Goal: Find specific page/section: Find specific page/section

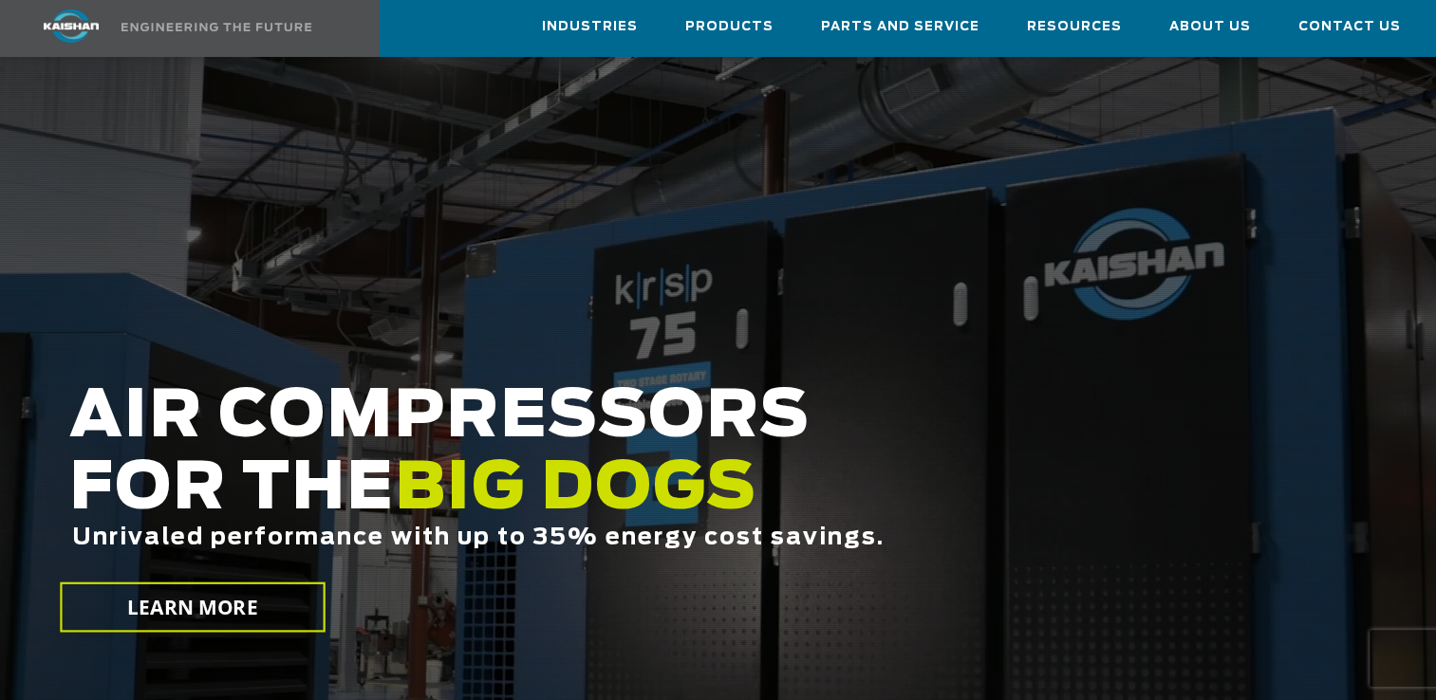
scroll to position [95, 0]
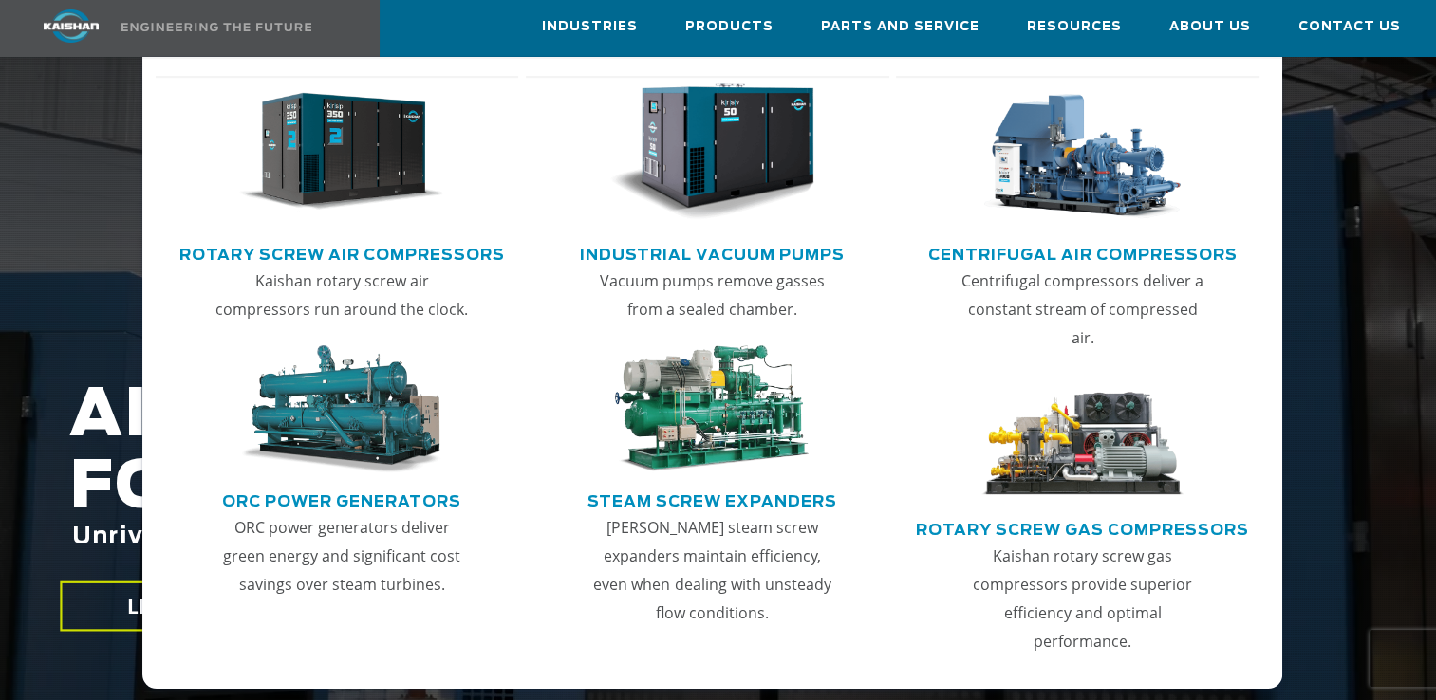
click at [1080, 513] on link "Rotary Screw Gas Compressors" at bounding box center [1082, 527] width 333 height 28
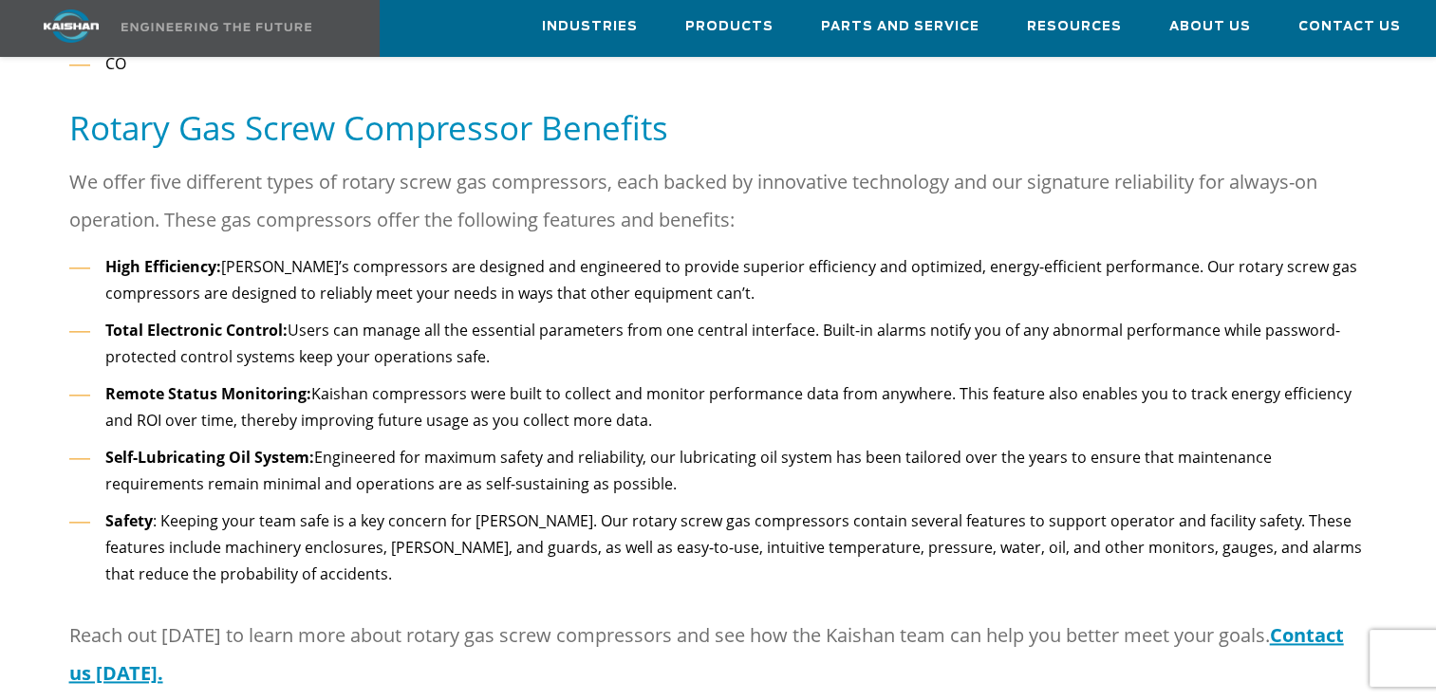
scroll to position [2465, 0]
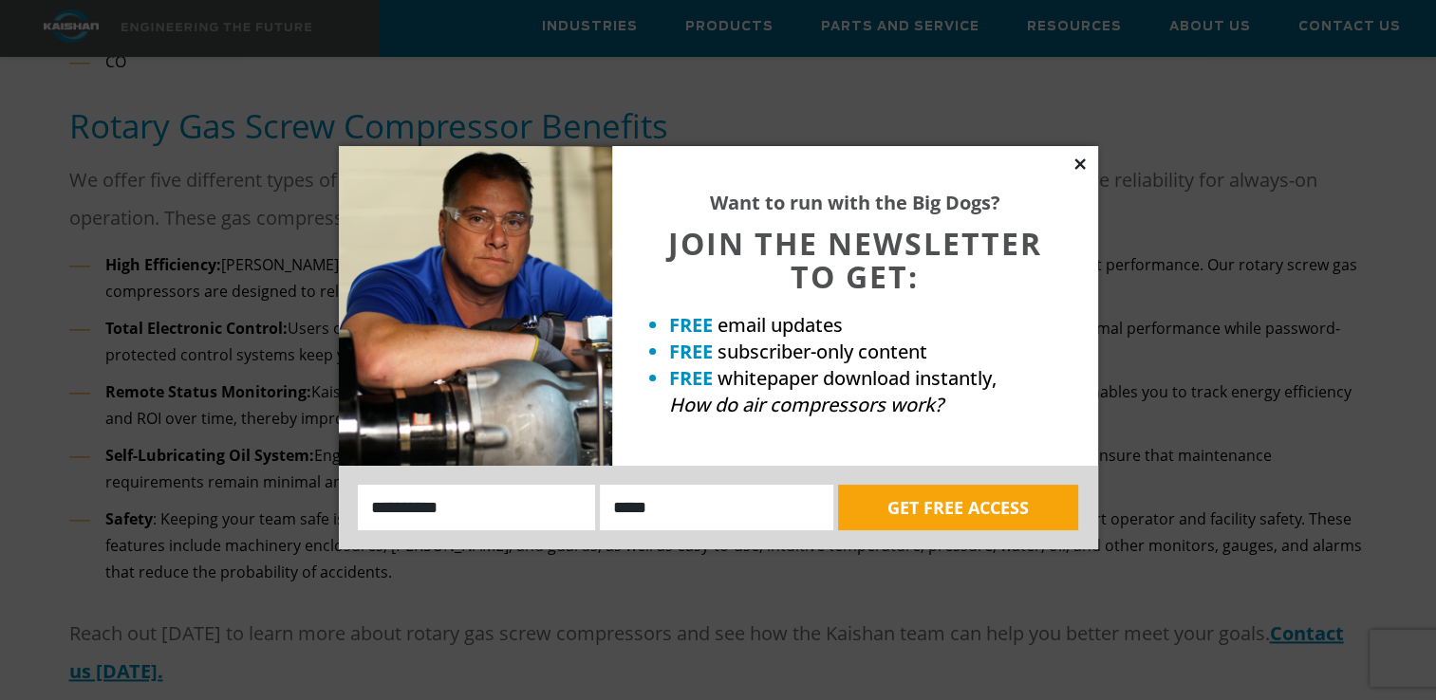
click at [1077, 161] on icon at bounding box center [1079, 163] width 10 height 10
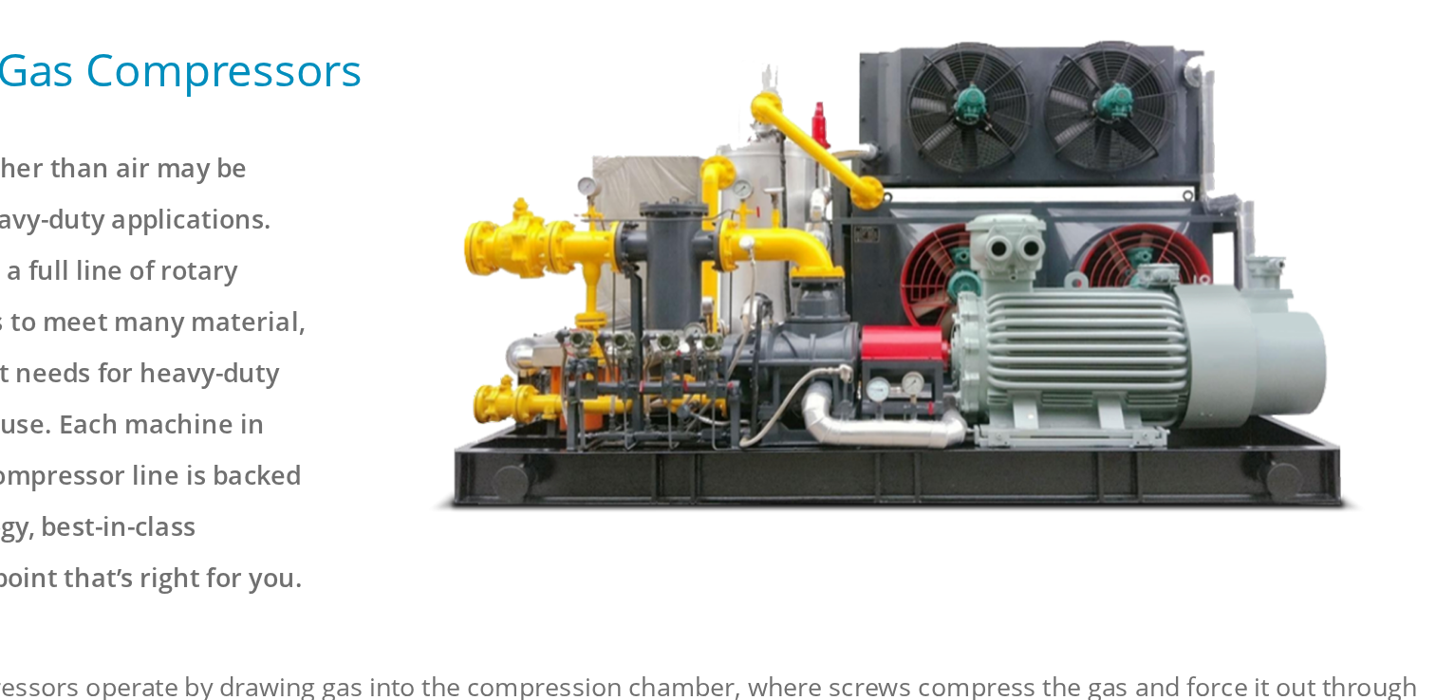
scroll to position [223, 0]
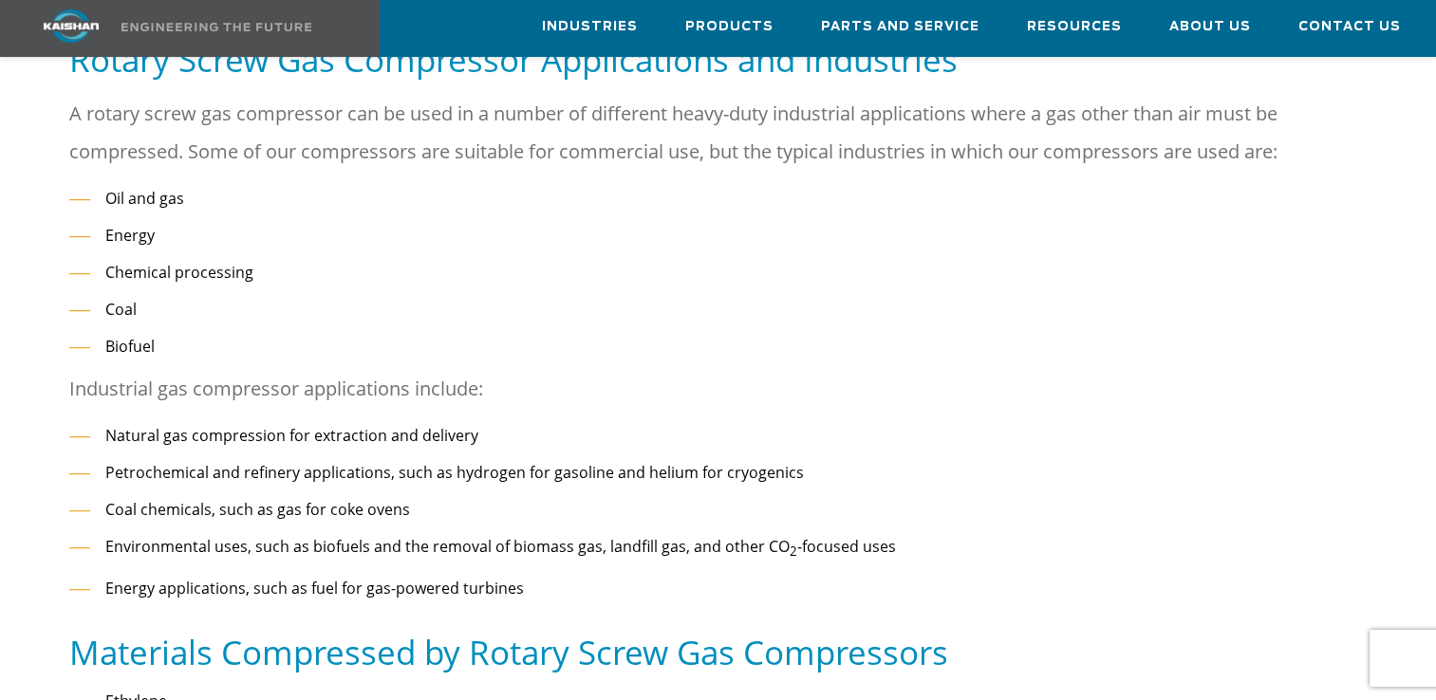
scroll to position [944, 0]
